Goal: Information Seeking & Learning: Learn about a topic

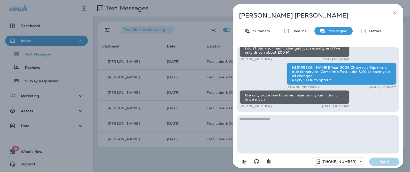
click at [87, 14] on div "Sharon Saunders Summary Timeline Messaging Details Hi Sharon, your 2006 Chevrol…" at bounding box center [205, 86] width 410 height 172
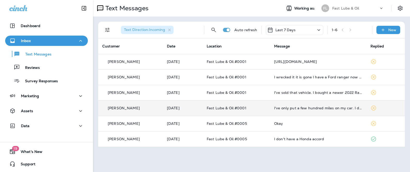
click at [144, 106] on div "[PERSON_NAME]" at bounding box center [130, 108] width 56 height 5
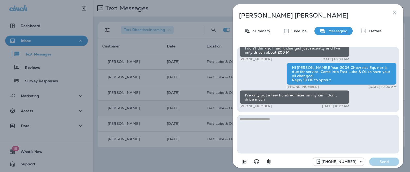
click at [305, 27] on div "Timeline" at bounding box center [295, 31] width 34 height 8
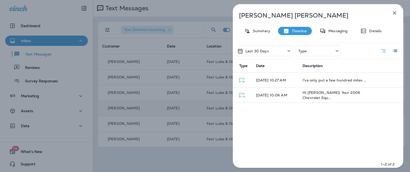
click at [272, 51] on div "Last 30 Days" at bounding box center [264, 51] width 57 height 11
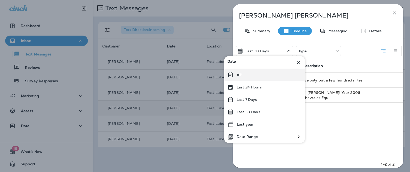
click at [253, 74] on div "All" at bounding box center [264, 75] width 81 height 12
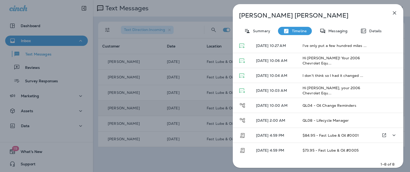
scroll to position [35, 0]
click at [258, 33] on p "Summary" at bounding box center [260, 31] width 20 height 4
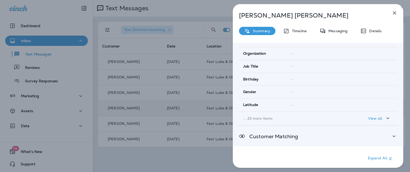
scroll to position [118, 0]
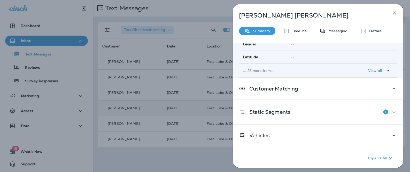
drag, startPoint x: 293, startPoint y: 40, endPoint x: 293, endPoint y: 35, distance: 4.2
click at [293, 39] on div "[PERSON_NAME] Summary Timeline Messaging Details Customer Info Basic Info Opt S…" at bounding box center [318, 87] width 171 height 167
click at [293, 35] on div "[PERSON_NAME] Summary Timeline Messaging Details Customer Info Basic Info Opt S…" at bounding box center [318, 87] width 171 height 167
click at [292, 33] on p "Timeline" at bounding box center [297, 31] width 17 height 4
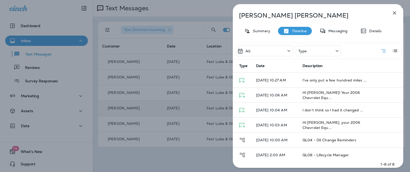
click at [313, 52] on div "Type" at bounding box center [318, 51] width 45 height 11
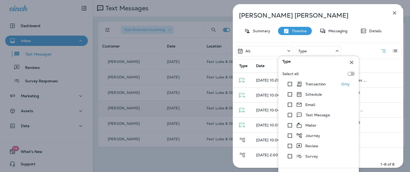
click at [312, 85] on p "Transaction" at bounding box center [316, 84] width 21 height 4
click at [347, 83] on p "Only" at bounding box center [345, 84] width 9 height 4
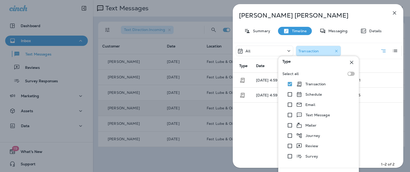
click at [248, 105] on div "All Transaction Type Date Description [DATE] 4:59 PM $84.95 - Fast Lube & Oil #…" at bounding box center [318, 107] width 171 height 128
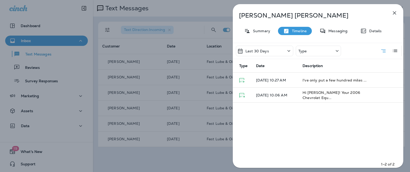
click at [391, 6] on div "Sharon Saunders Summary Timeline Messaging Details Last 30 Days Type Type Date …" at bounding box center [318, 87] width 171 height 167
click at [392, 12] on icon "button" at bounding box center [395, 13] width 6 height 6
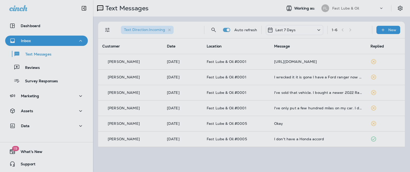
click at [365, 52] on div at bounding box center [345, 38] width 171 height 68
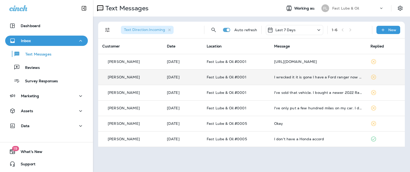
click at [261, 78] on p "Fast Lube & Oil #0001" at bounding box center [236, 77] width 59 height 4
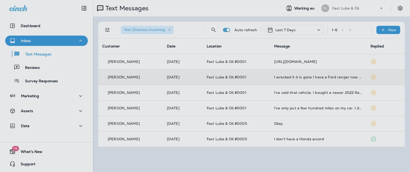
click at [194, 74] on div at bounding box center [232, 86] width 410 height 172
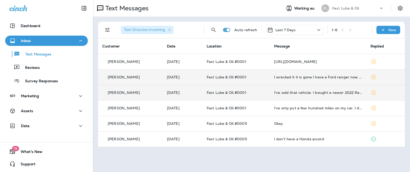
click at [203, 98] on td "[DATE]" at bounding box center [183, 93] width 40 height 16
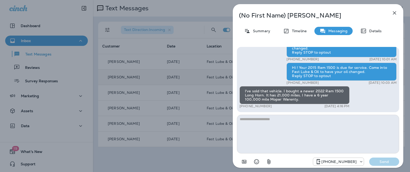
click at [203, 105] on div "(No First Name) Barry Summary Timeline Messaging Details Hi , your 2015 Ram 150…" at bounding box center [205, 86] width 410 height 172
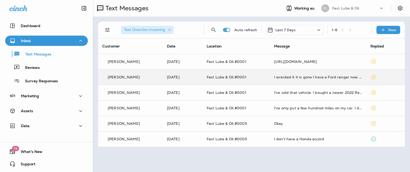
click at [240, 59] on div at bounding box center [205, 86] width 410 height 172
click at [238, 62] on span "Fast Lube & Oil #0001" at bounding box center [227, 61] width 40 height 5
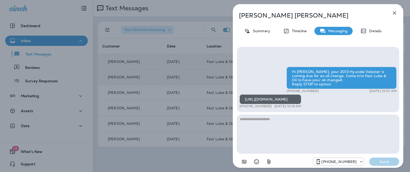
click at [281, 99] on div "[URL][DOMAIN_NAME]" at bounding box center [271, 100] width 62 height 10
click at [272, 101] on div "[URL][DOMAIN_NAME]" at bounding box center [271, 100] width 62 height 10
drag, startPoint x: 324, startPoint y: 100, endPoint x: 264, endPoint y: 101, distance: 60.7
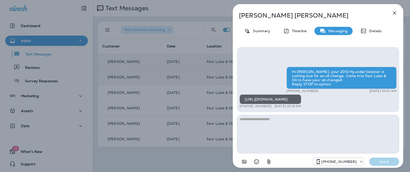
click at [264, 101] on div "[URL][DOMAIN_NAME]" at bounding box center [271, 100] width 62 height 10
copy div "youtube.com/shorts/xbmTsl5B-do"
click at [264, 82] on div "Hi Mitch, your 2013 Hyundai Veloster is coming due for an oil change. Come into…" at bounding box center [318, 88] width 157 height 43
click at [261, 30] on p "Summary" at bounding box center [260, 31] width 20 height 4
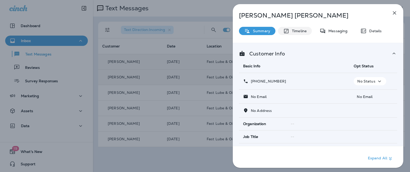
click at [287, 35] on div "Timeline" at bounding box center [295, 31] width 34 height 8
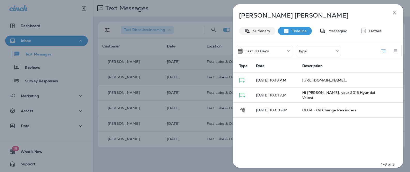
click at [256, 27] on div "Summary" at bounding box center [257, 31] width 36 height 8
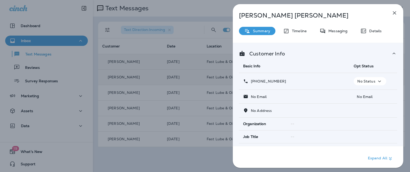
scroll to position [118, 0]
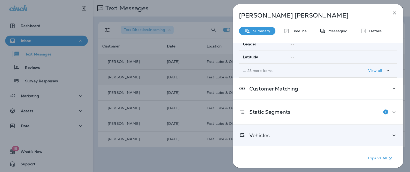
click at [270, 133] on div "Vehicles" at bounding box center [318, 135] width 158 height 6
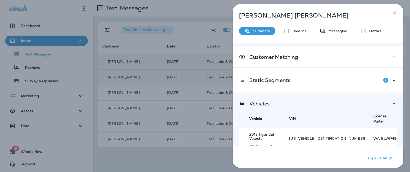
scroll to position [152, 0]
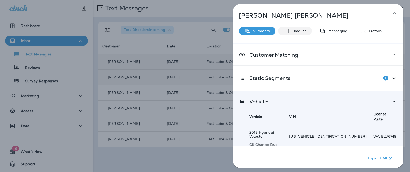
click at [300, 27] on div "Timeline" at bounding box center [295, 31] width 34 height 8
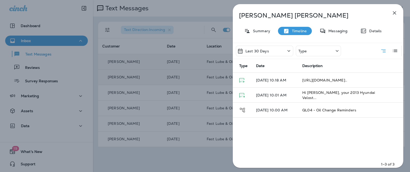
click at [278, 53] on div "Last 30 Days" at bounding box center [264, 51] width 57 height 11
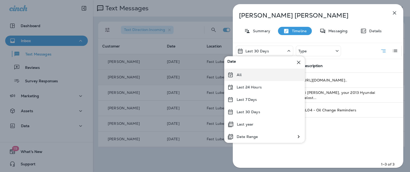
click at [266, 71] on div "All" at bounding box center [264, 75] width 81 height 12
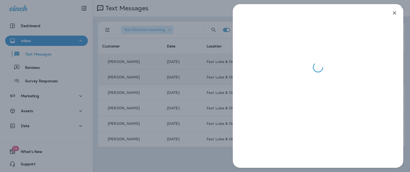
click at [156, 110] on div at bounding box center [205, 86] width 410 height 172
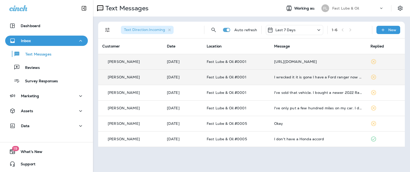
click at [211, 63] on td "Fast Lube & Oil #0001" at bounding box center [236, 62] width 67 height 16
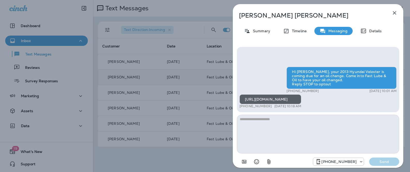
click at [132, 45] on div "Mitch Mortenson Summary Timeline Messaging Details Hi Mitch, your 2013 Hyundai …" at bounding box center [205, 86] width 410 height 172
